Goal: Information Seeking & Learning: Find specific fact

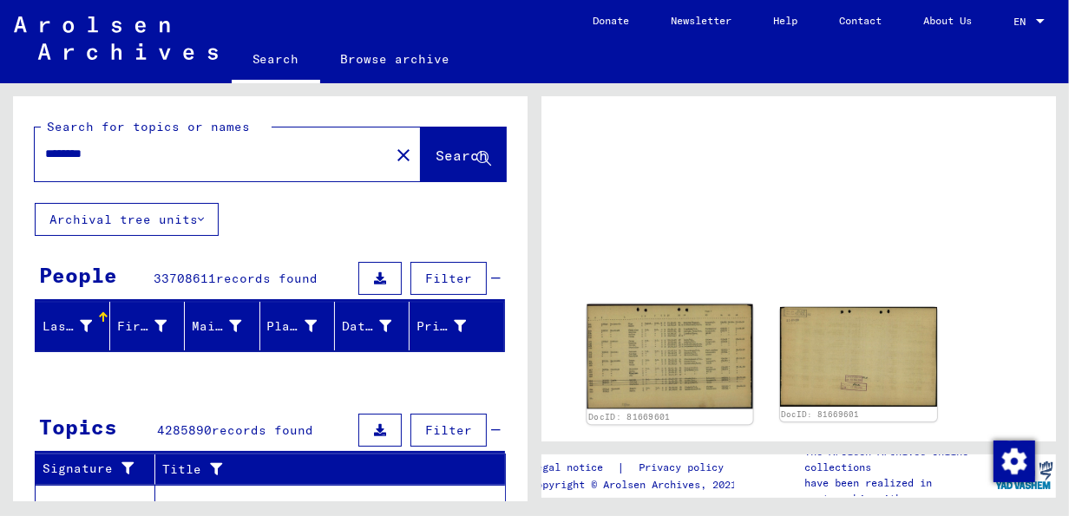
click at [689, 343] on img at bounding box center [669, 356] width 166 height 105
click at [672, 341] on img at bounding box center [669, 356] width 166 height 105
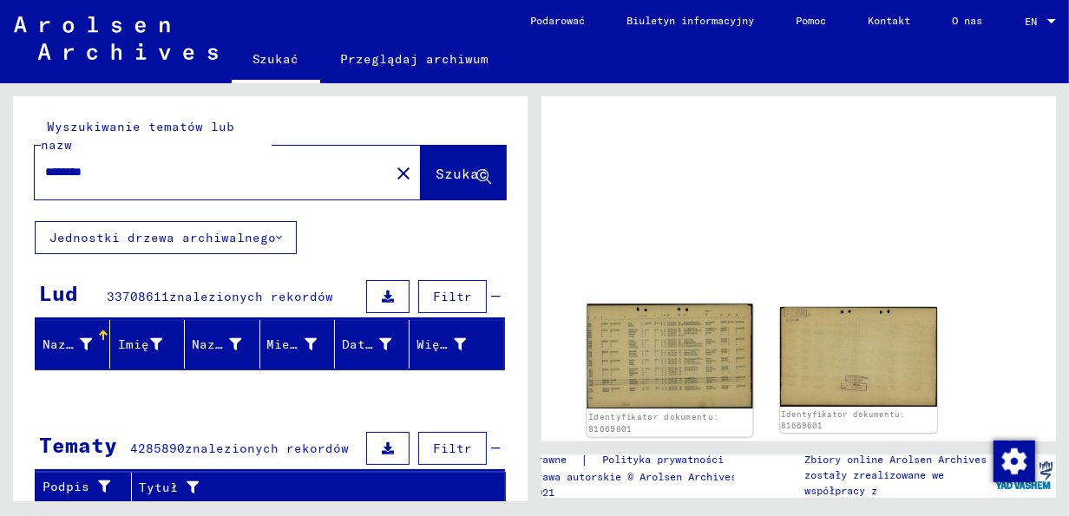
click at [672, 340] on img at bounding box center [669, 356] width 166 height 105
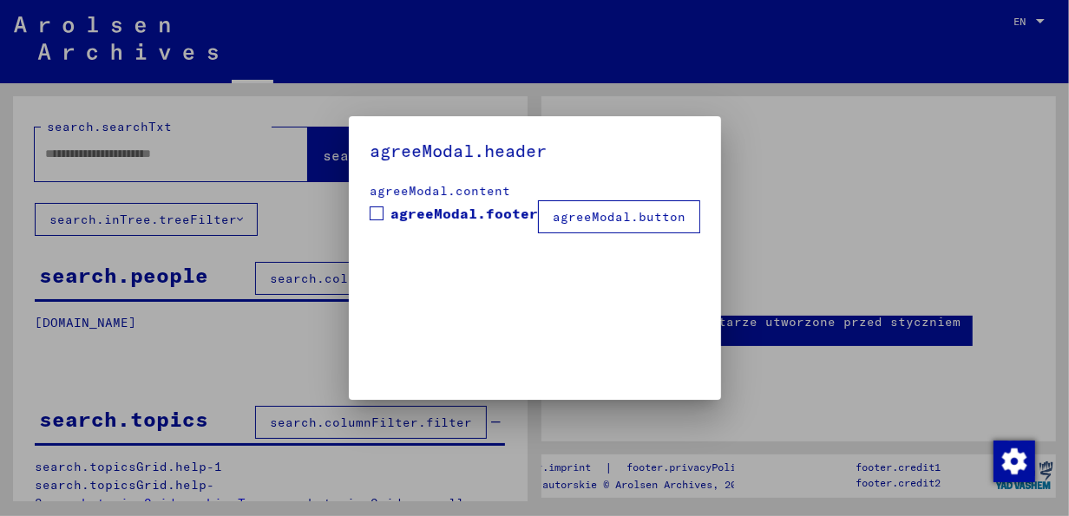
type input "********"
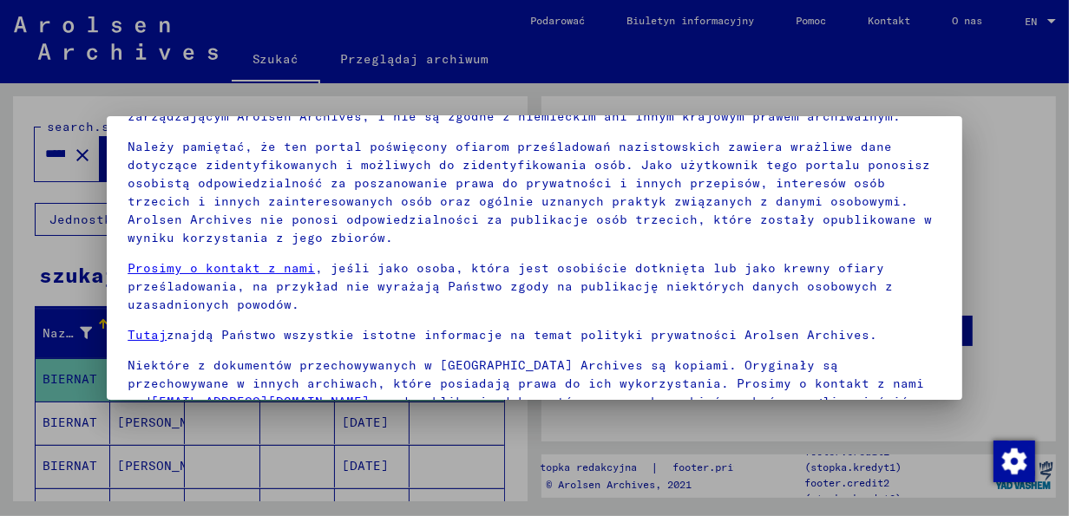
scroll to position [138, 0]
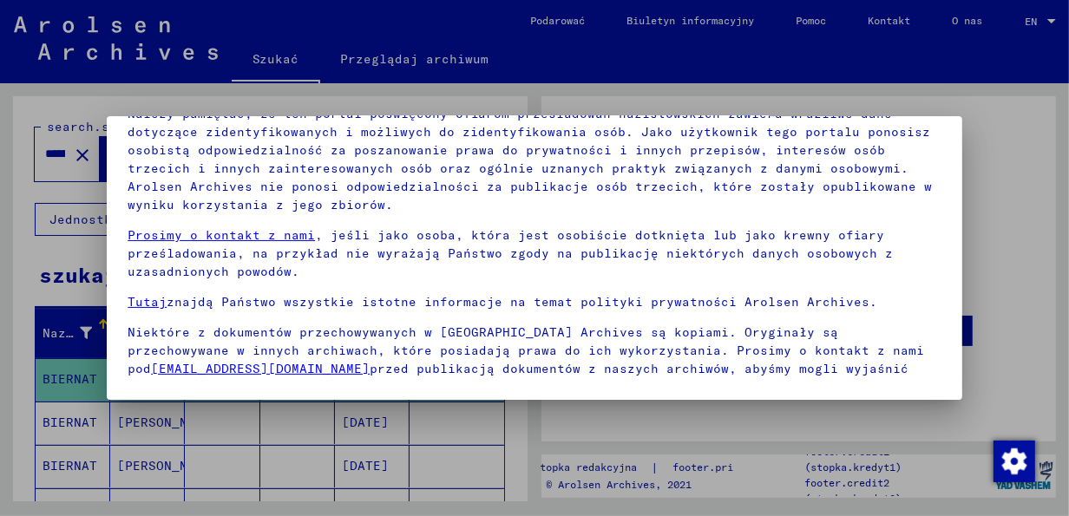
click at [1000, 217] on div at bounding box center [534, 258] width 1069 height 516
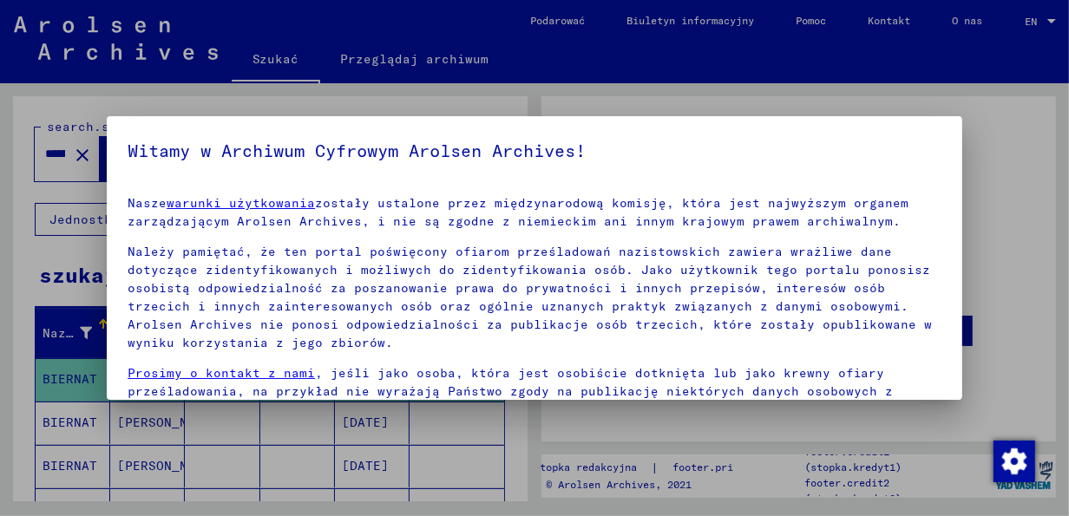
click at [1018, 212] on div at bounding box center [534, 258] width 1069 height 516
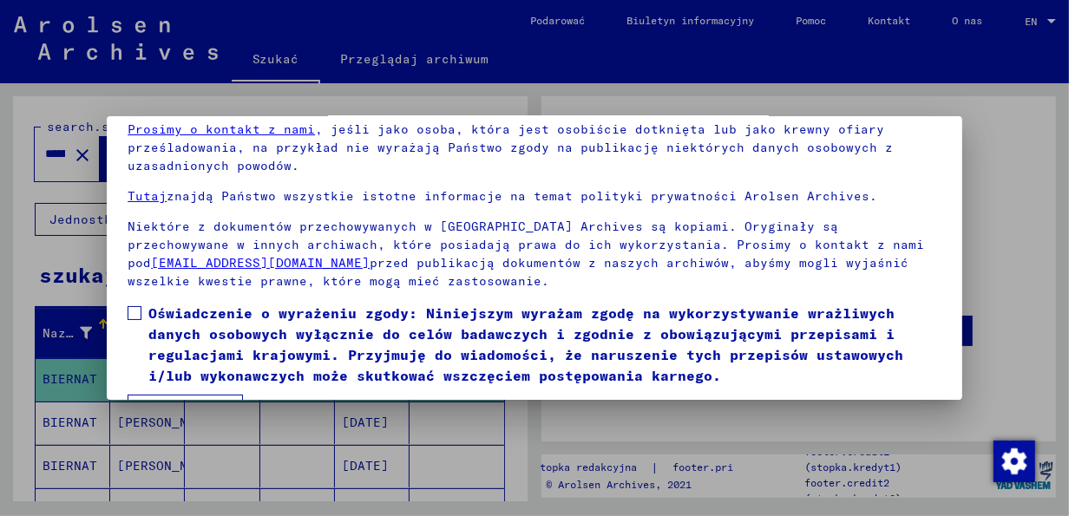
scroll to position [138, 0]
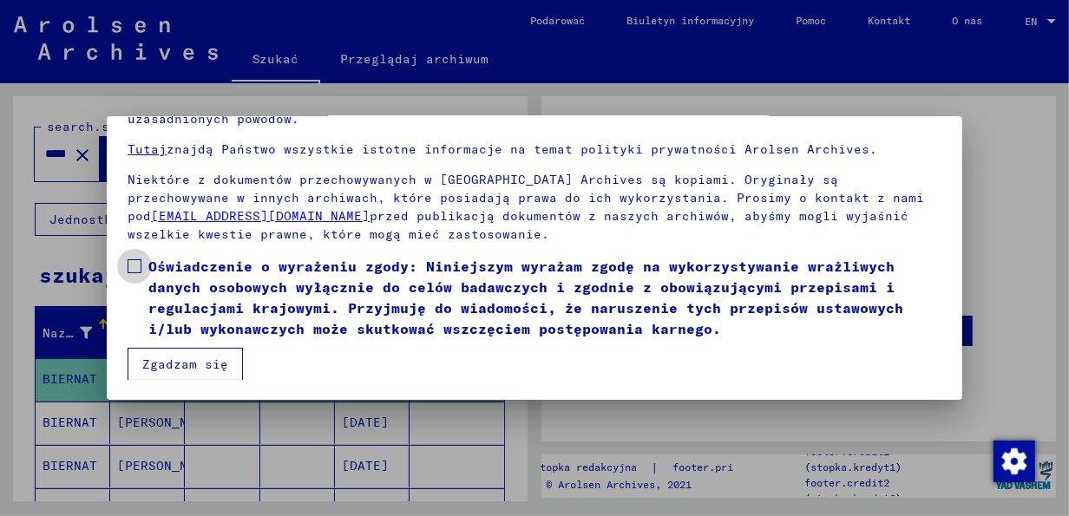
click at [141, 262] on span at bounding box center [135, 266] width 14 height 14
click at [172, 358] on button "Zgadzam się" at bounding box center [185, 364] width 115 height 33
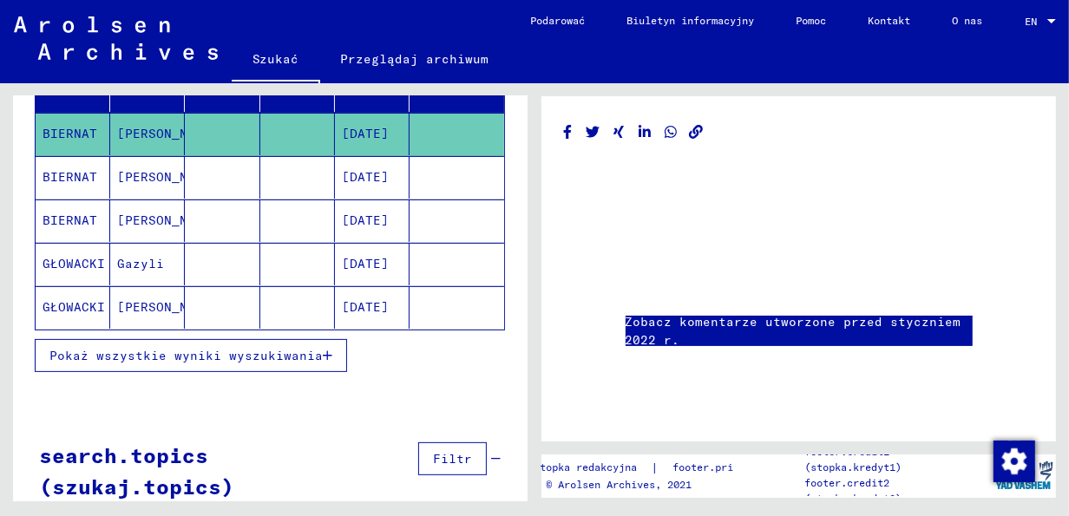
scroll to position [273, 0]
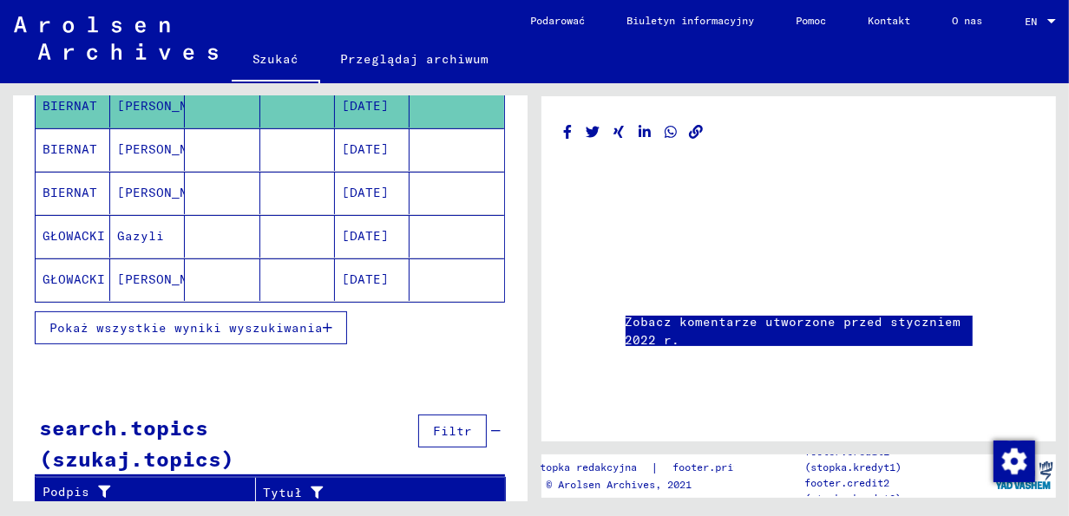
click at [771, 322] on link "Zobacz komentarze utworzone przed styczniem 2022 r." at bounding box center [798, 331] width 347 height 36
click at [260, 320] on span "Pokaż wszystkie wyniki wyszukiwania" at bounding box center [185, 328] width 273 height 16
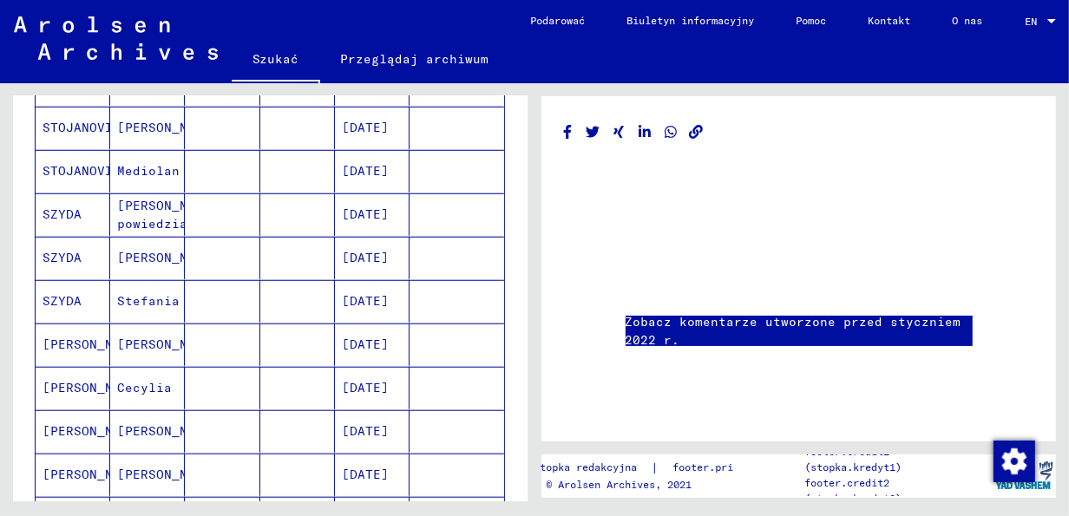
scroll to position [0, 0]
